Goal: Find specific fact: Find specific fact

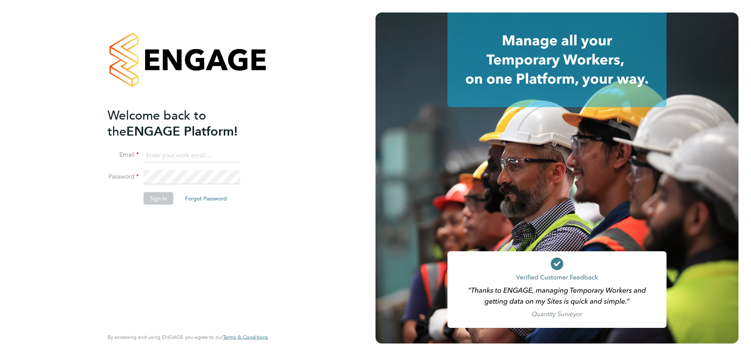
type input "[PERSON_NAME][EMAIL_ADDRESS][PERSON_NAME][DOMAIN_NAME]"
drag, startPoint x: 159, startPoint y: 197, endPoint x: 251, endPoint y: 204, distance: 92.2
click at [159, 197] on button "Sign In" at bounding box center [159, 198] width 30 height 13
click at [173, 200] on div "Sorry, we are having problems connecting to our services." at bounding box center [188, 178] width 376 height 356
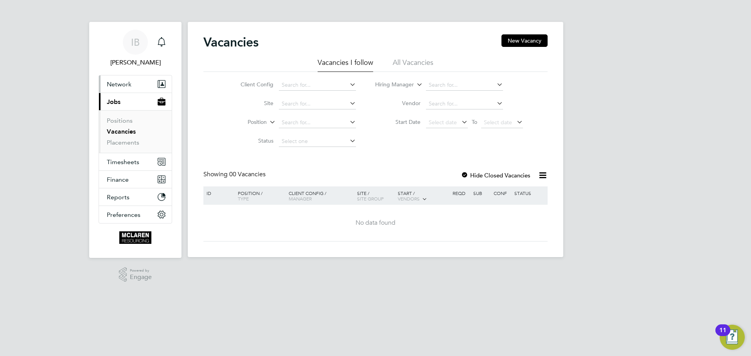
click at [124, 84] on span "Network" at bounding box center [119, 84] width 25 height 7
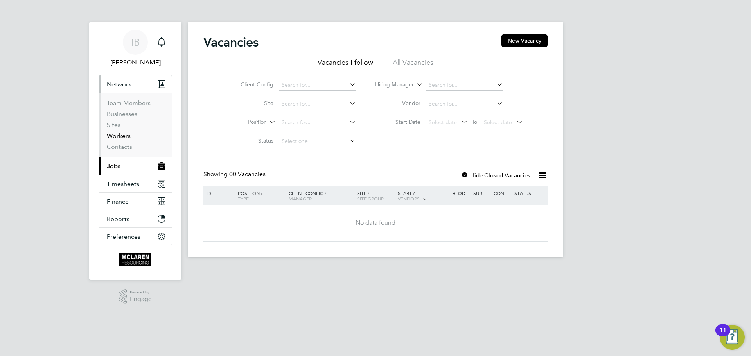
click at [119, 134] on link "Workers" at bounding box center [119, 135] width 24 height 7
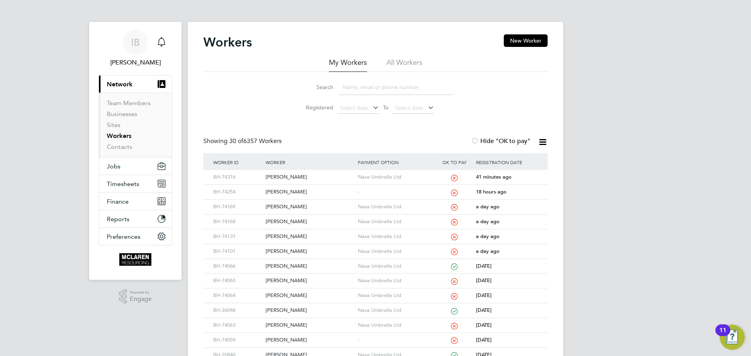
click at [365, 89] on input at bounding box center [396, 87] width 114 height 15
paste input "Ion Danila"
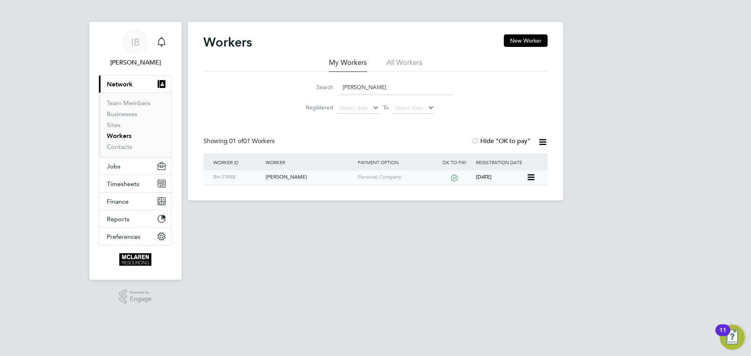
type input "Ion Danila"
click at [279, 176] on div "Ion Danila" at bounding box center [310, 177] width 92 height 14
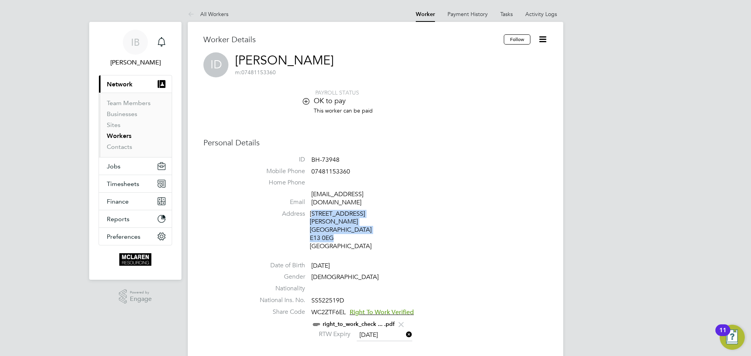
drag, startPoint x: 312, startPoint y: 207, endPoint x: 338, endPoint y: 221, distance: 29.8
click at [338, 221] on div "12 Meredith Street Newham London E13 0EG United Kingdom" at bounding box center [347, 230] width 74 height 41
drag, startPoint x: 311, startPoint y: 205, endPoint x: 351, endPoint y: 225, distance: 45.3
click at [351, 225] on div "12 Meredith Street Newham London E13 0EG United Kingdom" at bounding box center [347, 230] width 74 height 41
copy div "12 Meredith Street Newham London E13 0EG"
